Goal: Task Accomplishment & Management: Use online tool/utility

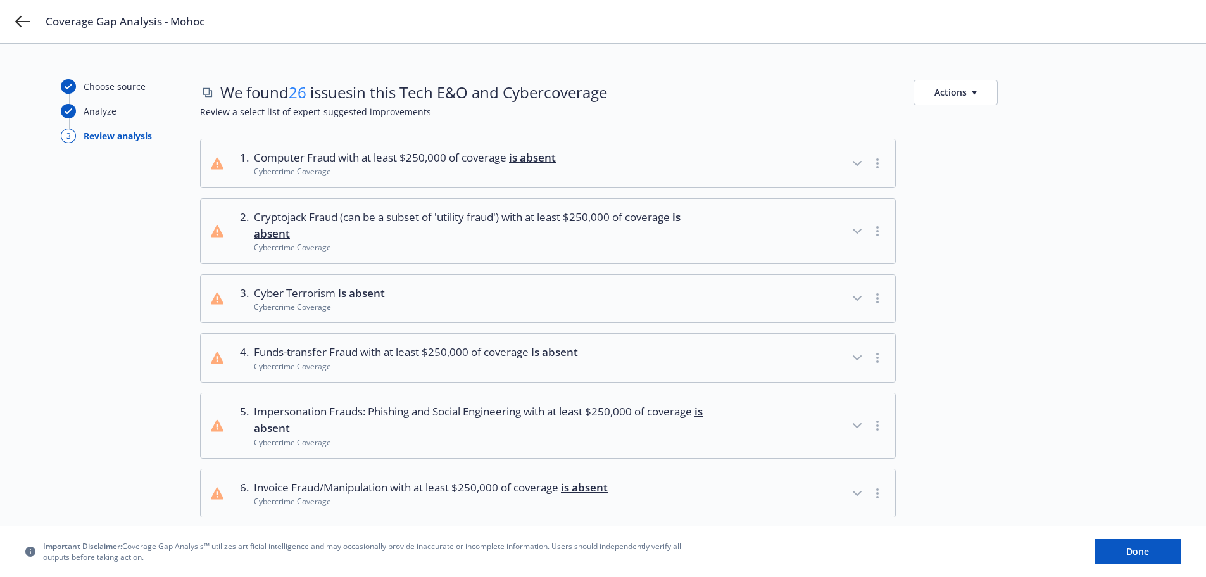
scroll to position [1076, 0]
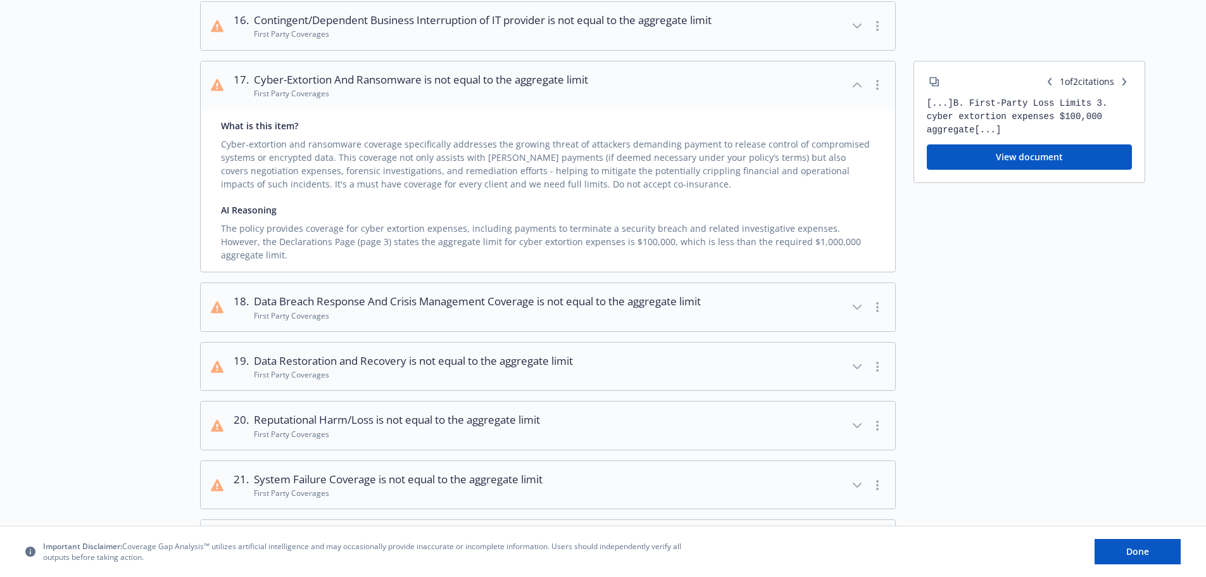
click at [1089, 559] on div "Important Disclaimer: Coverage Gap Analysis™ utilizes artificial intelligence a…" at bounding box center [602, 551] width 1155 height 25
click at [1111, 558] on button "Done" at bounding box center [1137, 551] width 86 height 25
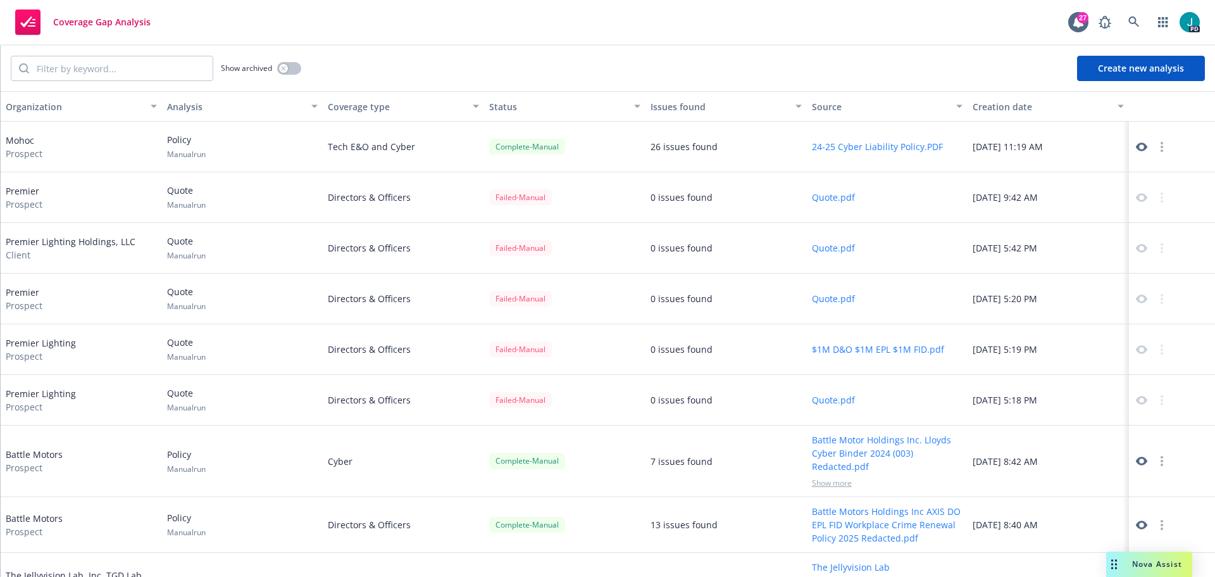
click at [1140, 565] on span "Nova Assist" at bounding box center [1157, 563] width 50 height 11
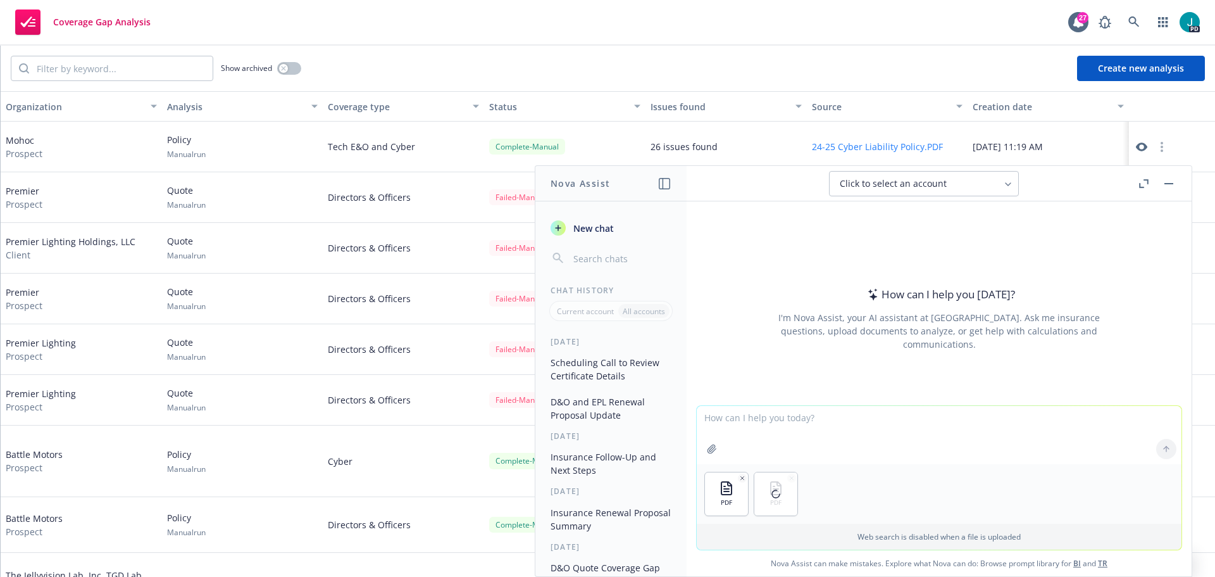
click at [758, 413] on textarea at bounding box center [939, 435] width 485 height 58
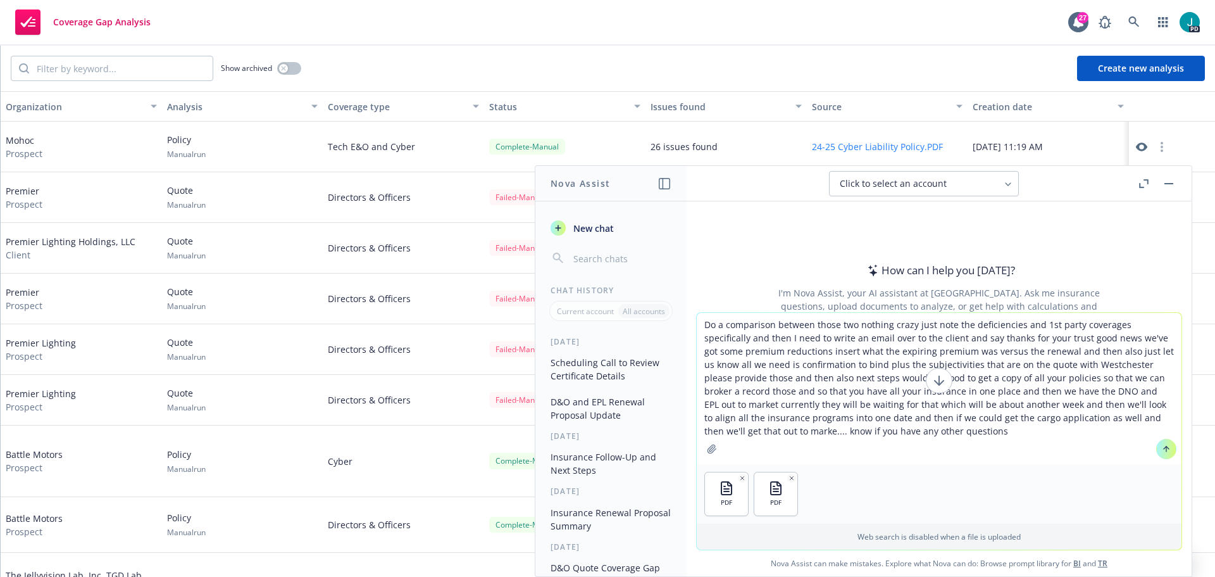
type textarea "Do a comparison between those two nothing crazy just note the deficiencies and …"
click at [1162, 449] on icon at bounding box center [1166, 448] width 9 height 9
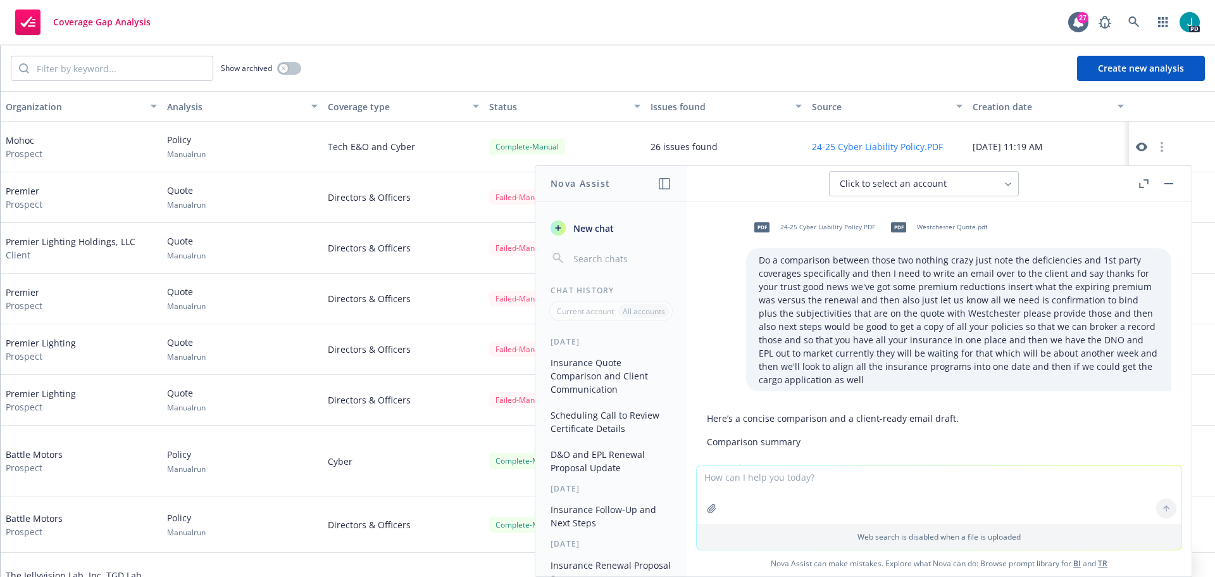
scroll to position [190, 0]
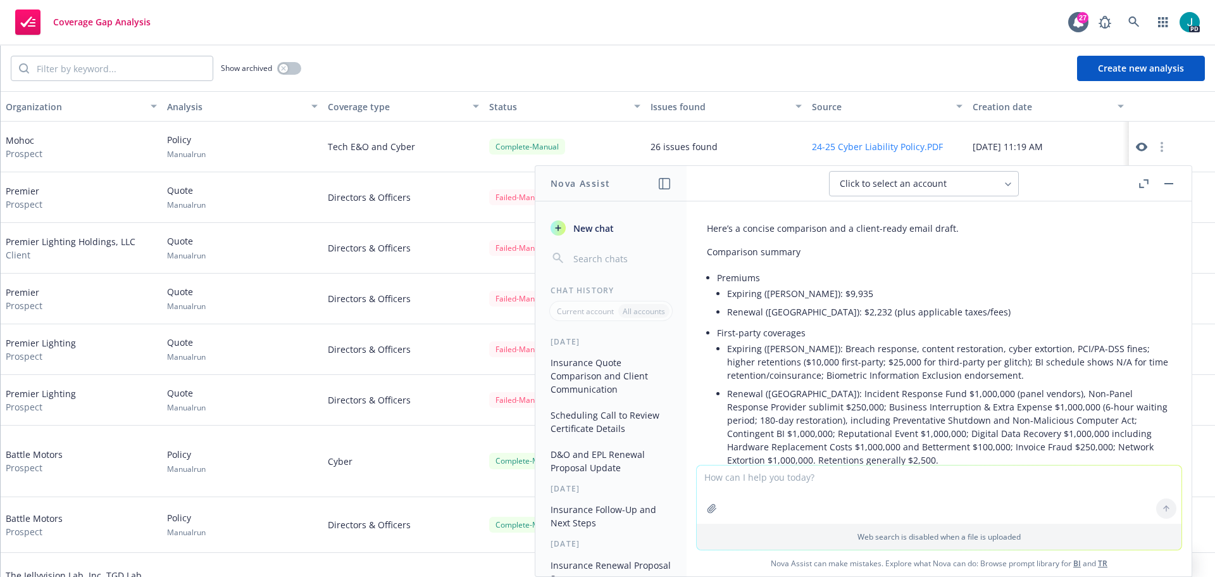
click at [769, 488] on textarea at bounding box center [939, 494] width 485 height 58
type textarea "W"
type textarea "Now write me the email to the team. Hi team"
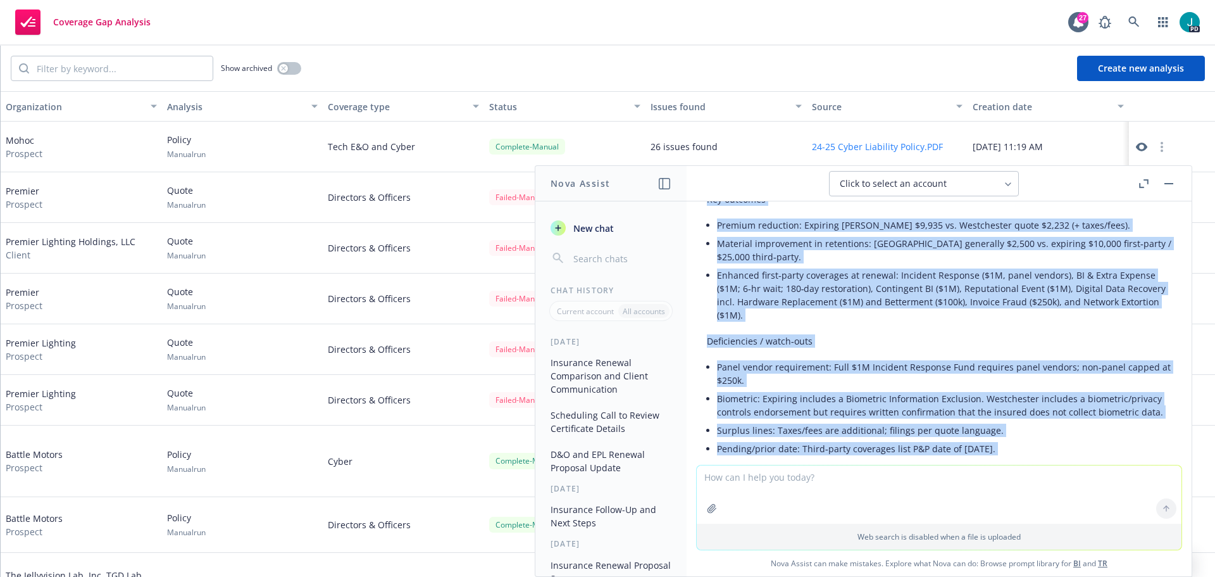
scroll to position [1801, 0]
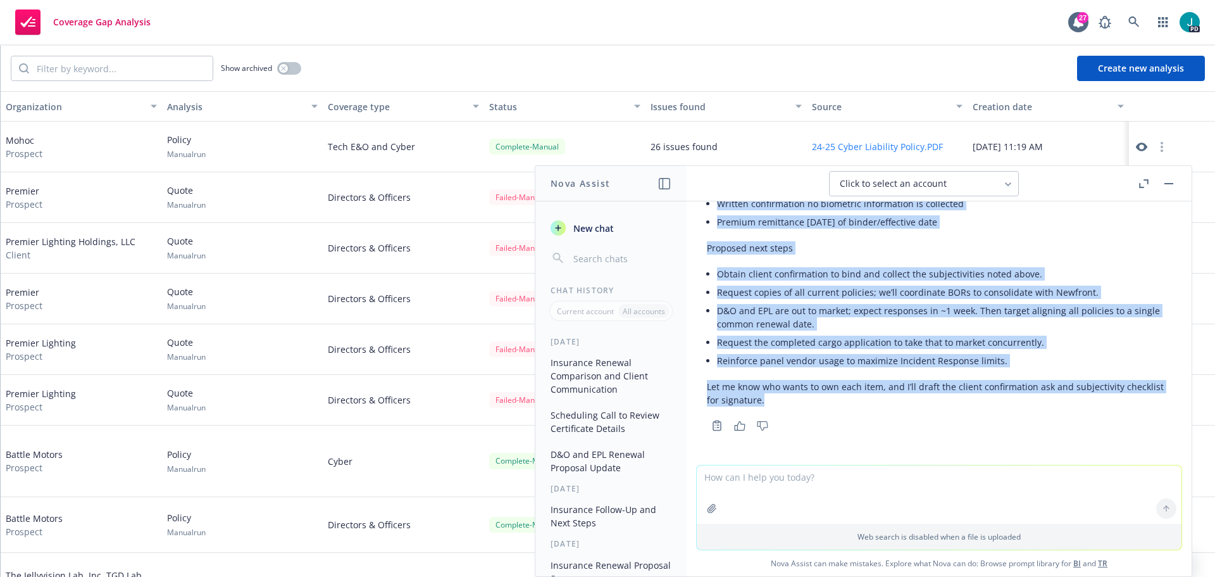
drag, startPoint x: 708, startPoint y: 263, endPoint x: 1025, endPoint y: 401, distance: 345.8
click at [1025, 401] on div "Subject: Cyber renewal – recap, deficiencies, and next steps Hi team, Quick upd…" at bounding box center [939, 98] width 465 height 628
copy div "Lo ipsu, Dolor sitame co adi elits doeiusm temporinci utl etdolo magna. Ali eni…"
click at [723, 482] on textarea at bounding box center [939, 494] width 485 height 58
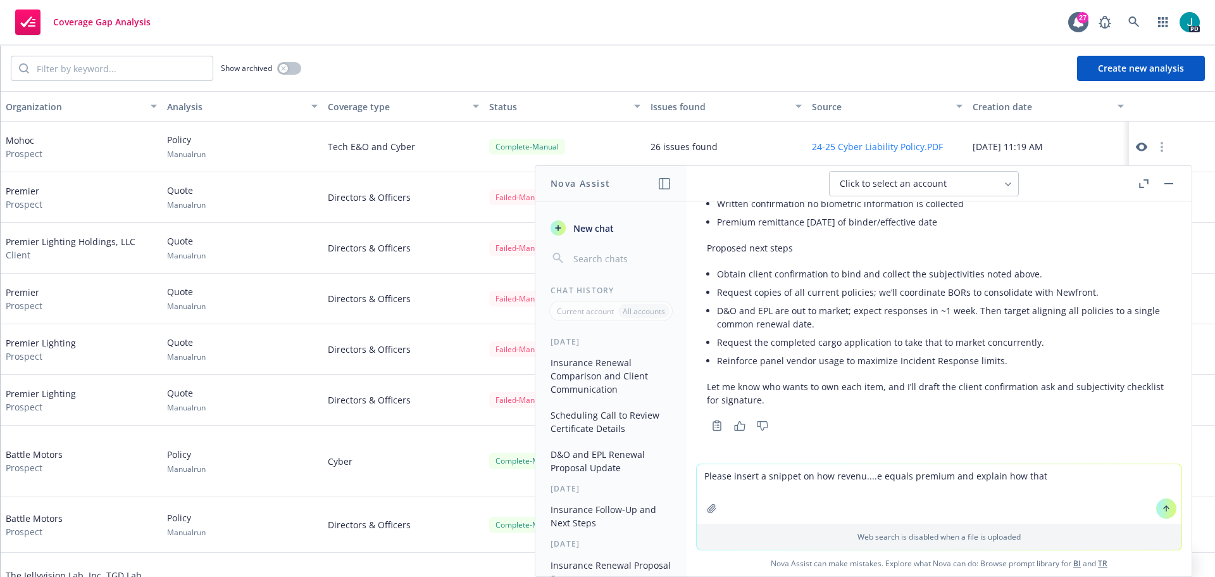
type textarea "please insert a snippet on how revenu....ls premium and explain how that works"
click at [1159, 507] on div at bounding box center [1166, 508] width 30 height 30
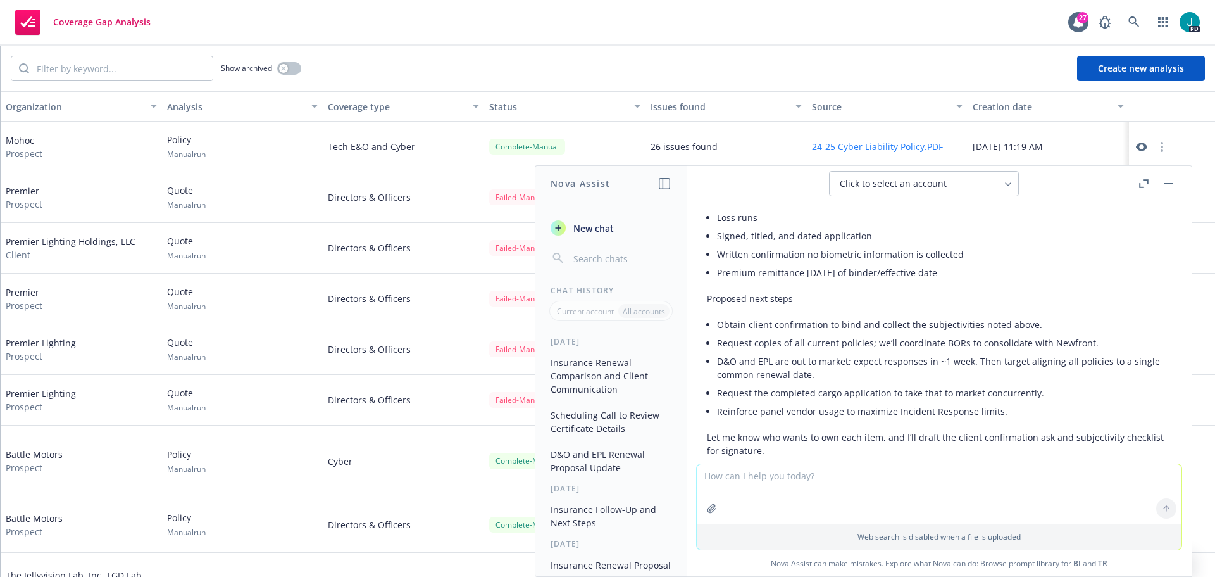
scroll to position [1802, 0]
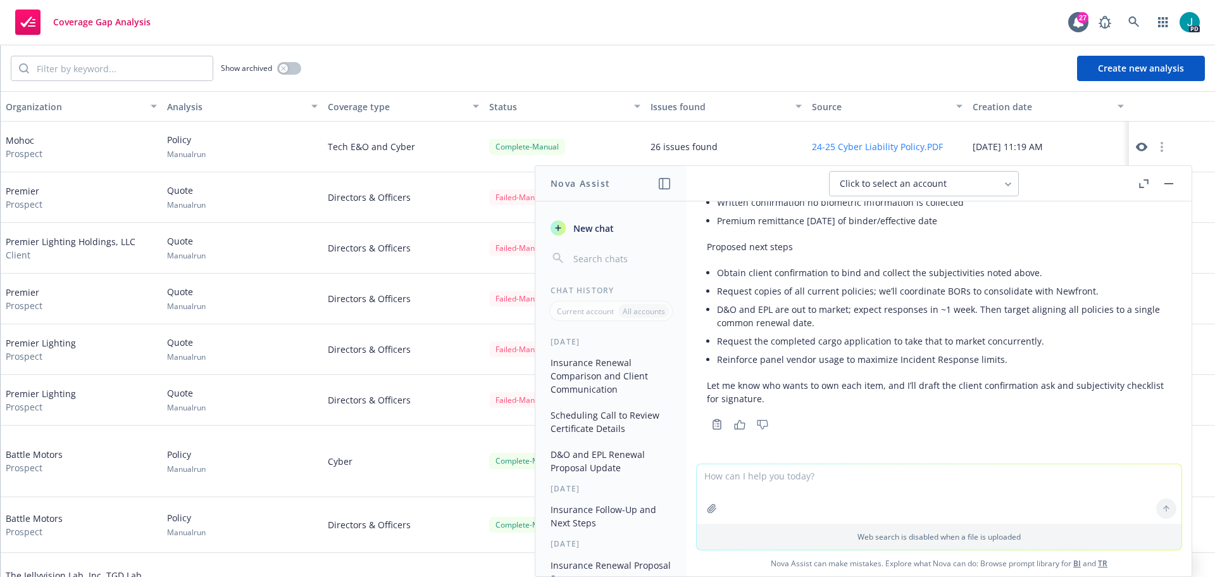
click at [788, 470] on textarea at bounding box center [939, 493] width 485 height 59
type textarea "Insert a snippet on how rady basis is....to to grow and understand how premium"
click at [1156, 514] on div at bounding box center [1166, 508] width 30 height 30
click at [852, 464] on textarea at bounding box center [939, 493] width 485 height 59
click at [806, 507] on textarea at bounding box center [939, 493] width 485 height 59
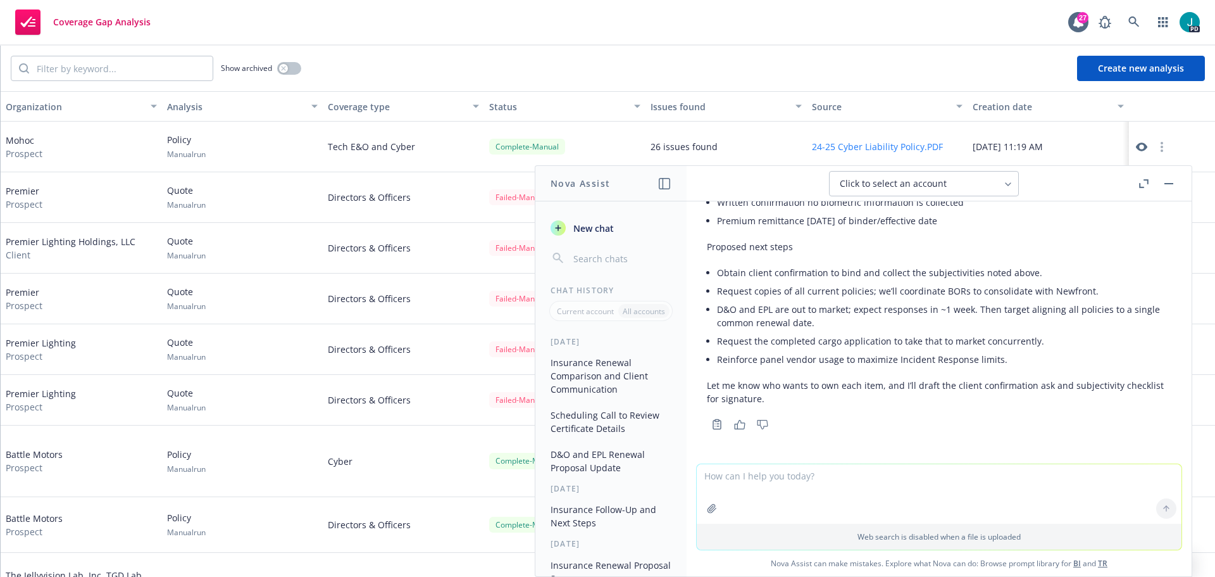
click at [843, 426] on div "Copy to clipboard Thumbs up Thumbs down" at bounding box center [939, 424] width 465 height 18
